Goal: Find specific page/section: Find specific page/section

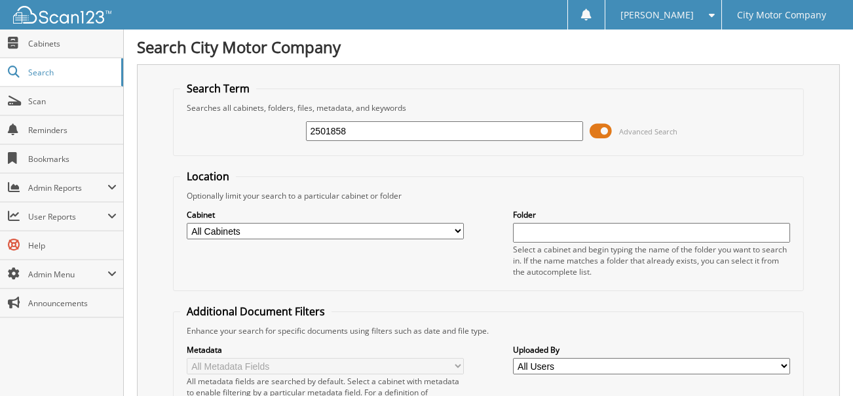
type input "2501858"
drag, startPoint x: 416, startPoint y: 134, endPoint x: 230, endPoint y: 136, distance: 186.1
click at [230, 136] on div "2501858 Advanced Search" at bounding box center [488, 130] width 617 height 35
type input "1858"
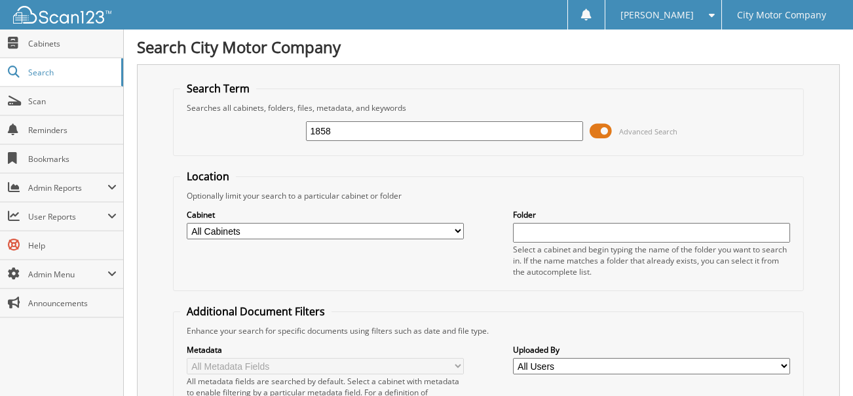
click at [447, 130] on input "1858" at bounding box center [445, 131] width 278 height 20
type input "2996"
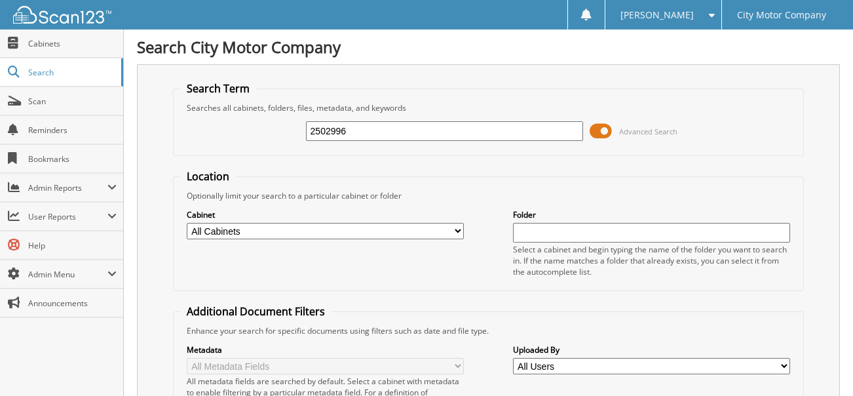
type input "2502996"
click at [374, 126] on input "2502996" at bounding box center [445, 131] width 278 height 20
